Goal: Task Accomplishment & Management: Contribute content

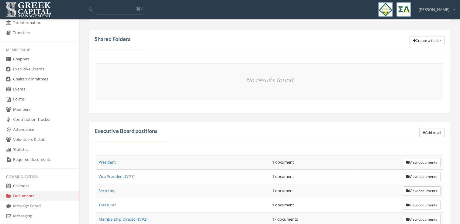
scroll to position [86, 0]
click at [426, 130] on button "Add to all" at bounding box center [431, 132] width 25 height 9
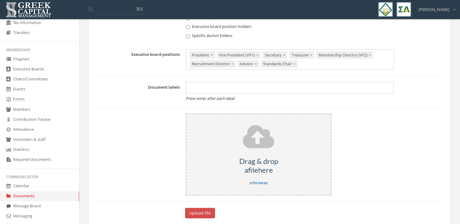
scroll to position [72, 0]
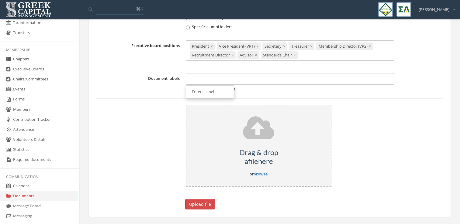
click at [252, 80] on div at bounding box center [290, 79] width 208 height 12
type input "*"
type input "**********"
click at [276, 174] on div "Drag & drop a file here or browse" at bounding box center [259, 146] width 146 height 82
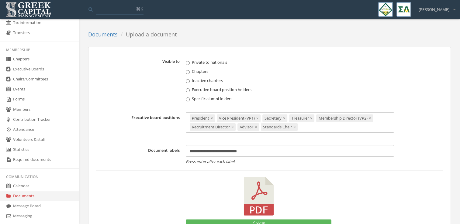
scroll to position [46, 0]
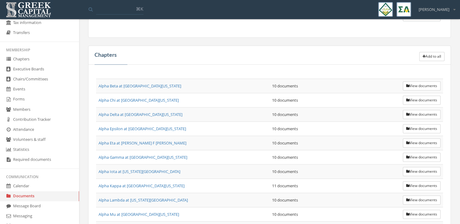
scroll to position [331, 0]
click at [425, 53] on button "Add to all" at bounding box center [431, 56] width 25 height 9
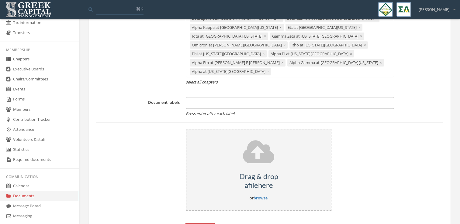
scroll to position [372, 0]
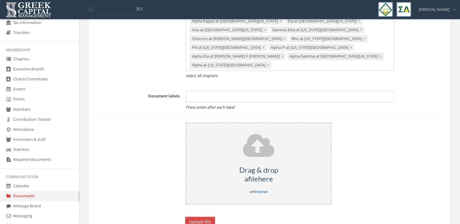
click at [248, 166] on h5 "Drag & drop a file here" at bounding box center [258, 175] width 144 height 18
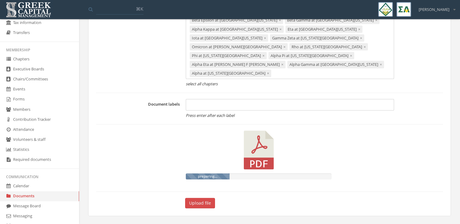
scroll to position [345, 0]
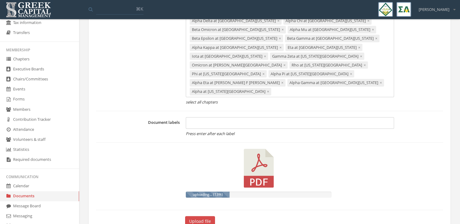
click at [210, 117] on div at bounding box center [290, 123] width 208 height 12
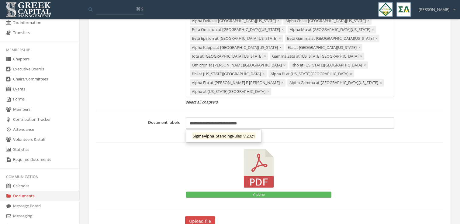
type input "**********"
click at [168, 149] on label at bounding box center [139, 176] width 87 height 55
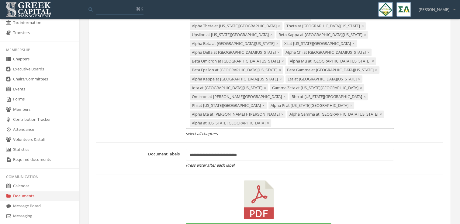
scroll to position [314, 0]
click at [267, 120] on span "×" at bounding box center [268, 122] width 2 height 5
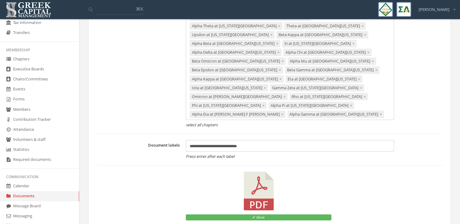
scroll to position [337, 0]
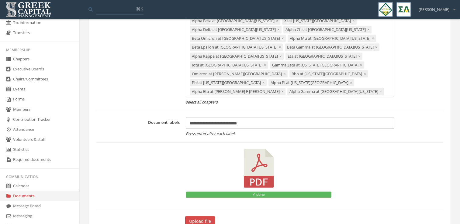
click at [191, 216] on button "Upload file" at bounding box center [200, 221] width 30 height 10
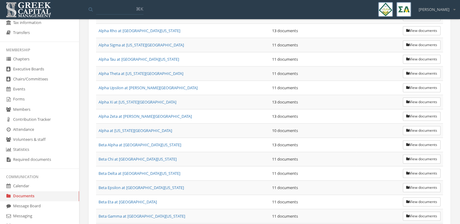
scroll to position [601, 0]
click at [416, 127] on button "View documents" at bounding box center [422, 131] width 38 height 9
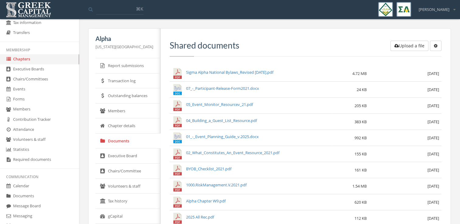
click at [413, 45] on button "Upload a file" at bounding box center [409, 46] width 38 height 10
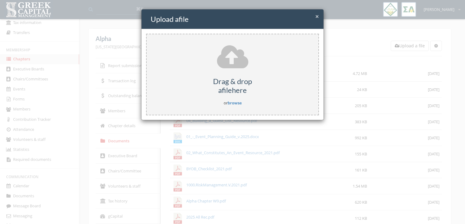
click at [236, 103] on link "browse" at bounding box center [234, 102] width 14 height 5
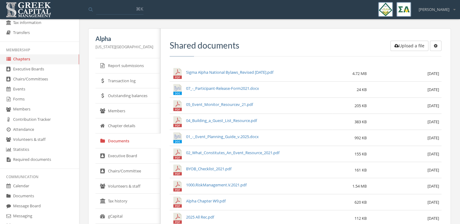
click at [38, 193] on link "Documents" at bounding box center [39, 197] width 79 height 10
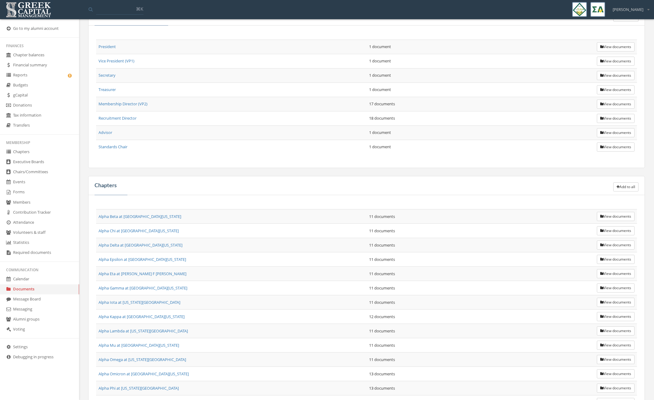
scroll to position [201, 0]
click at [460, 216] on icon "button" at bounding box center [601, 217] width 3 height 4
